Goal: Transaction & Acquisition: Purchase product/service

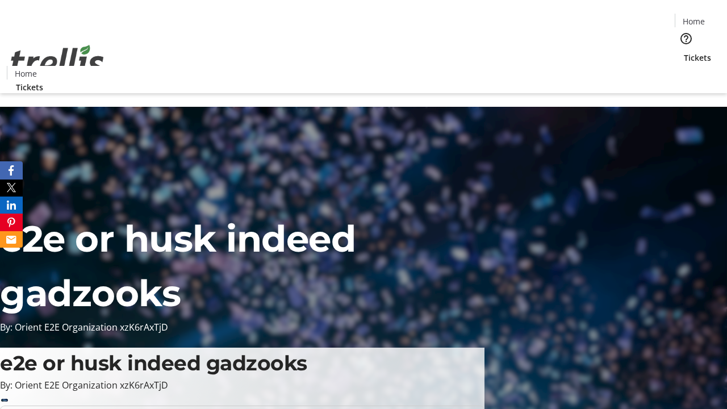
click at [684, 52] on span "Tickets" at bounding box center [697, 58] width 27 height 12
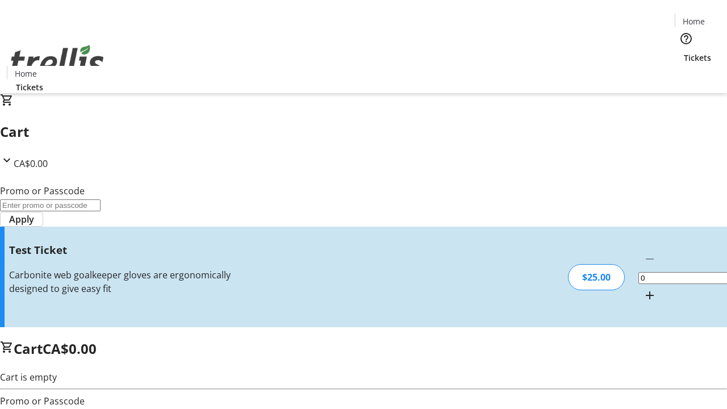
click at [643, 289] on mat-icon "Increment by one" at bounding box center [650, 296] width 14 height 14
type input "1"
